Goal: Communication & Community: Answer question/provide support

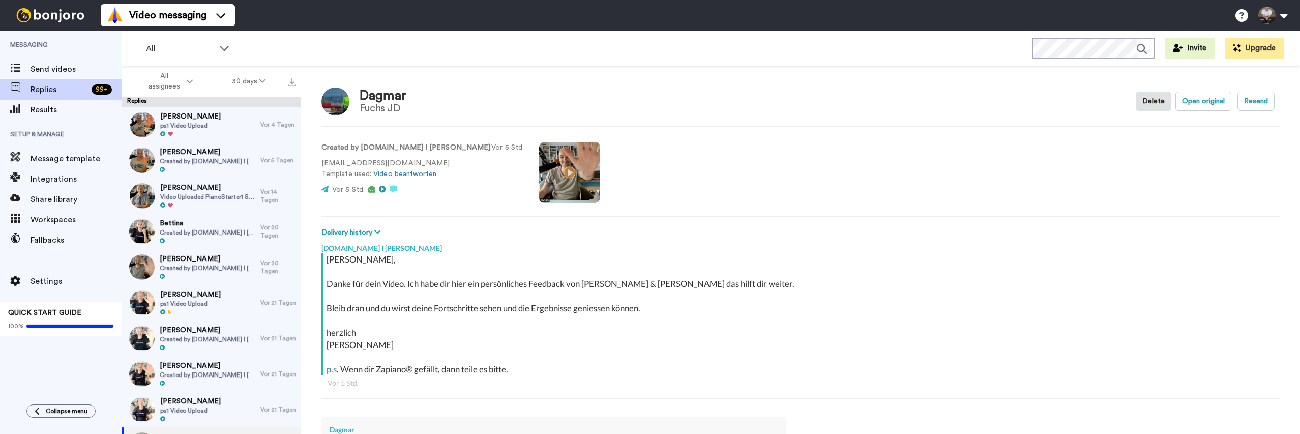
scroll to position [231, 0]
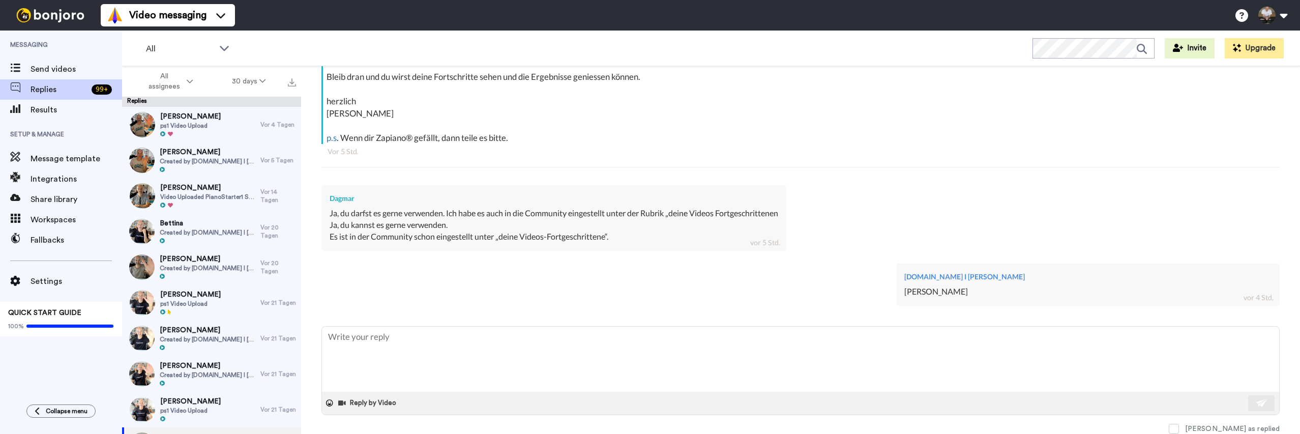
type textarea "x"
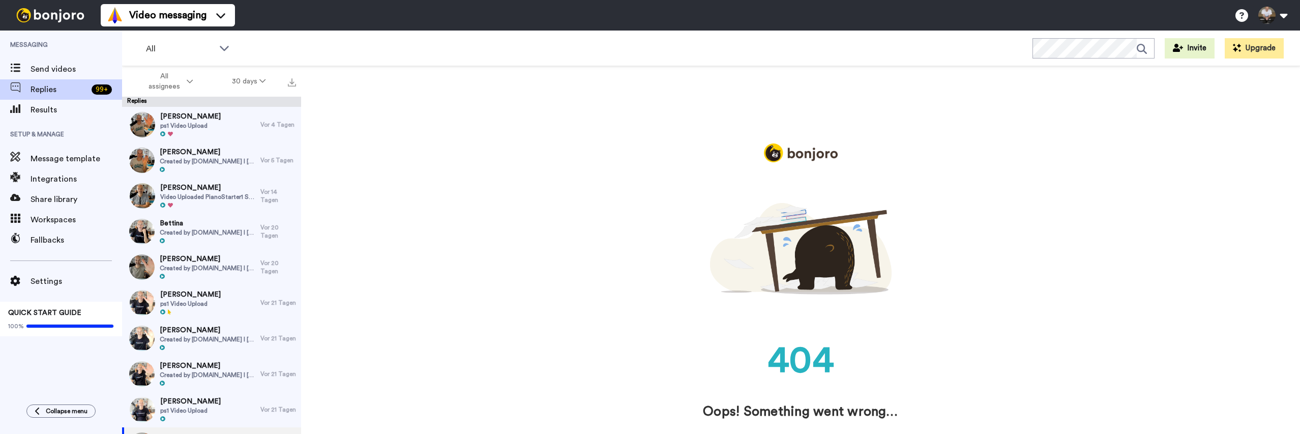
scroll to position [0, 0]
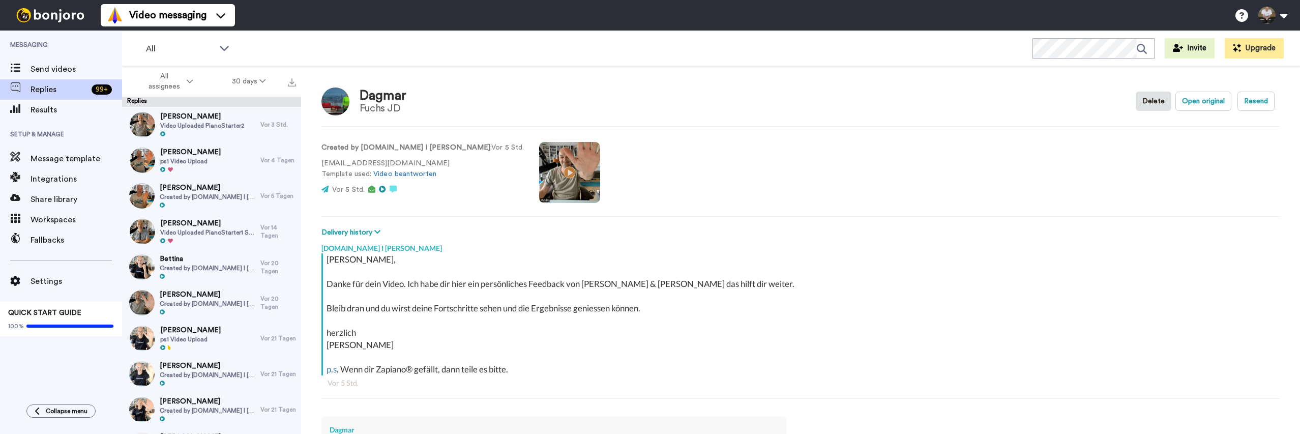
click at [539, 168] on video at bounding box center [569, 172] width 61 height 61
click at [539, 170] on video at bounding box center [569, 172] width 61 height 61
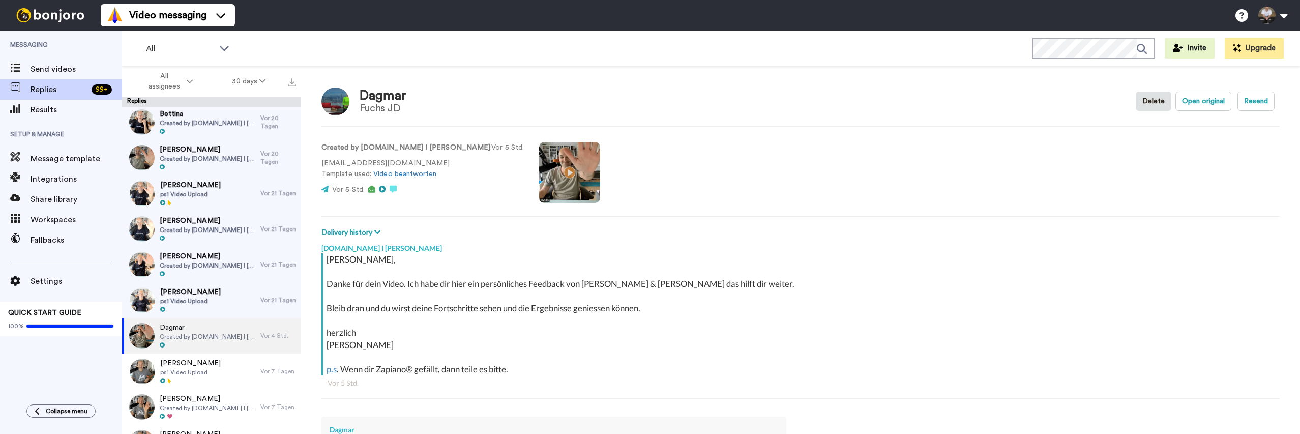
scroll to position [171, 0]
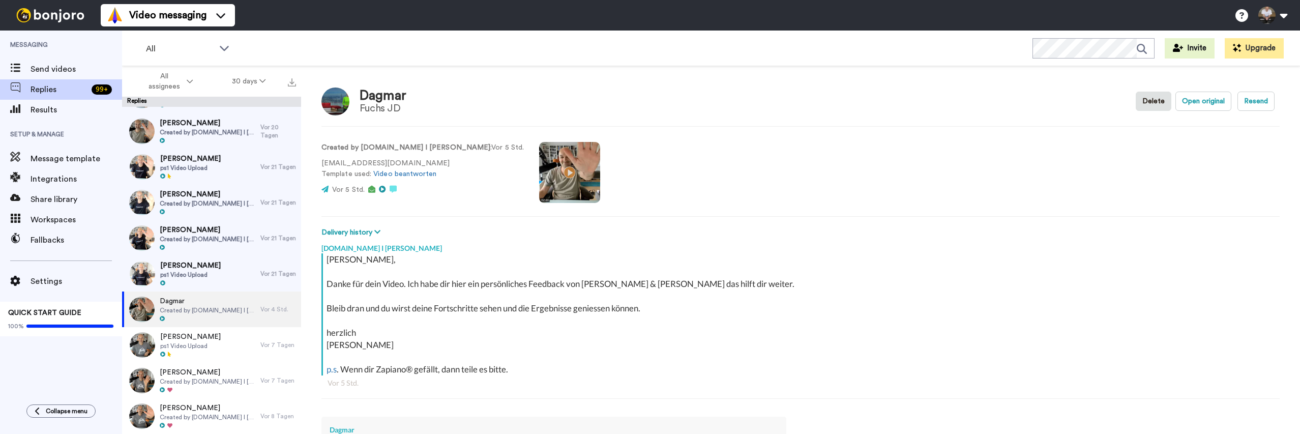
type textarea "x"
